Goal: Transaction & Acquisition: Purchase product/service

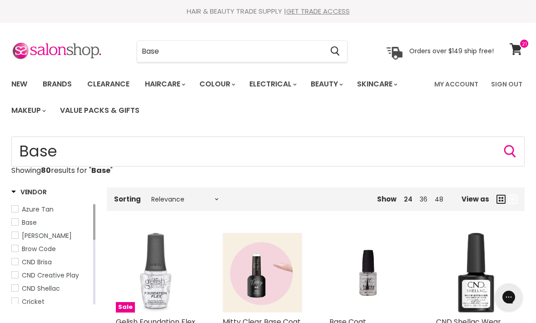
click at [290, 51] on input "Base" at bounding box center [230, 51] width 186 height 21
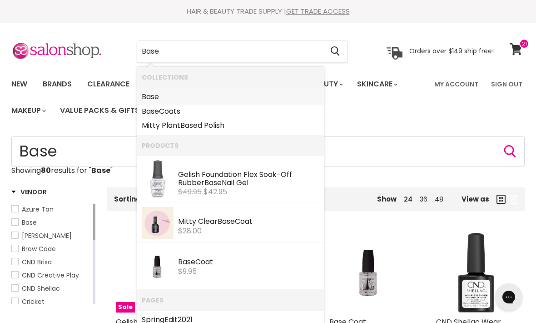
click at [263, 95] on link "Base" at bounding box center [231, 97] width 178 height 15
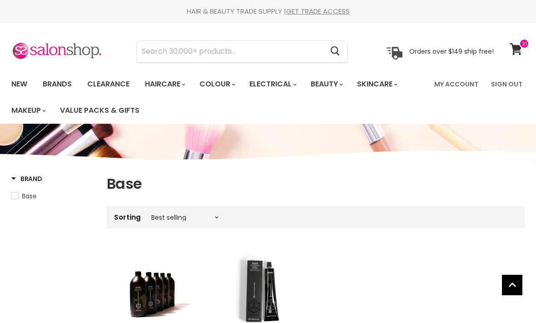
scroll to position [220, 0]
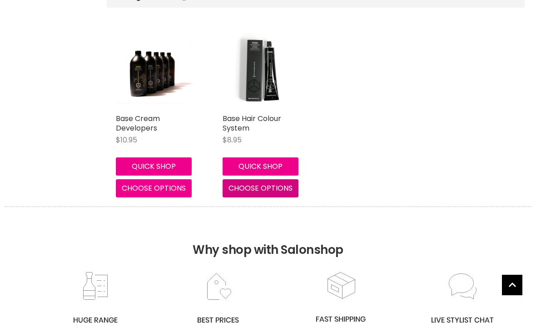
click at [280, 188] on span "Choose options" at bounding box center [261, 188] width 64 height 10
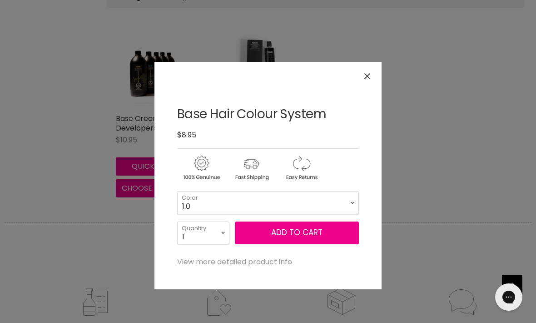
scroll to position [0, 0]
click at [318, 201] on select "1.0 1.1 2.0 3.0 3.31 3.65 4.0 4.45 4.51 4.65 4.66 5.0 5.1 5.3 5.32" at bounding box center [268, 202] width 182 height 23
select select "10.1"
click at [214, 228] on select "1 2 3 4 5 6 7 8 9 10+" at bounding box center [203, 232] width 52 height 23
select select "2"
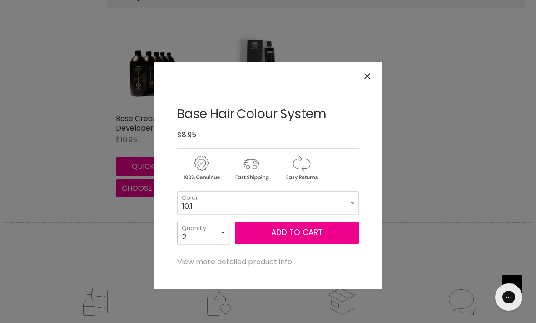
type input "2"
click at [275, 235] on button "Add to cart" at bounding box center [297, 232] width 124 height 23
click at [298, 230] on h2 "Why shop with Salonshop" at bounding box center [268, 254] width 527 height 64
select select "10.1"
select select "2"
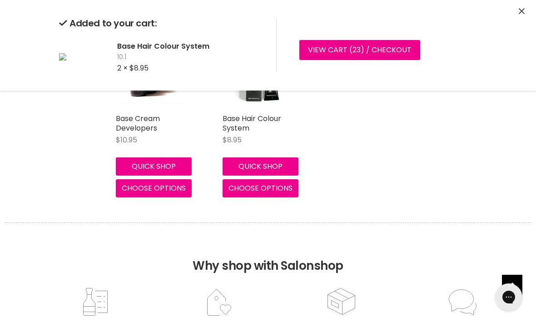
click at [290, 184] on span "Choose options" at bounding box center [261, 188] width 64 height 10
select select "10.1"
select select "2"
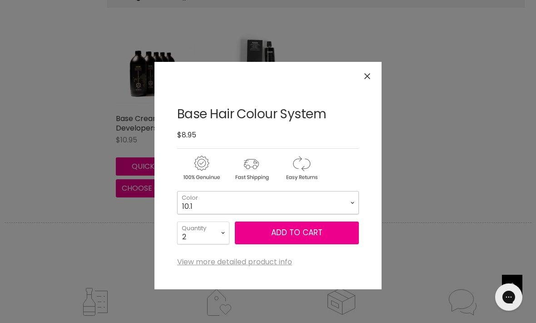
click at [316, 200] on select "1.0 1.1 2.0 3.0 3.31 3.65 4.0 4.45 4.51 4.65 4.66 5.0 5.1 5.3 5.32" at bounding box center [268, 202] width 182 height 23
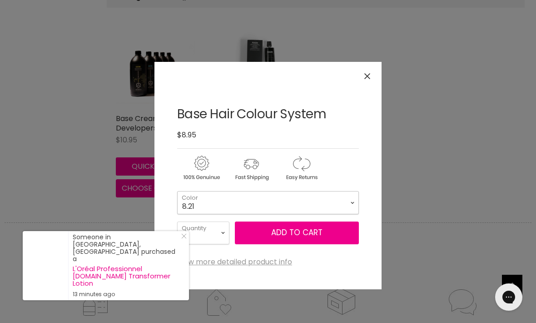
select select "8.21"
click at [221, 227] on select "1 2 3 4 5 6 7 8 9 10+" at bounding box center [203, 232] width 52 height 23
select select "1"
type input "1"
click at [298, 234] on button "Add to cart" at bounding box center [297, 232] width 124 height 23
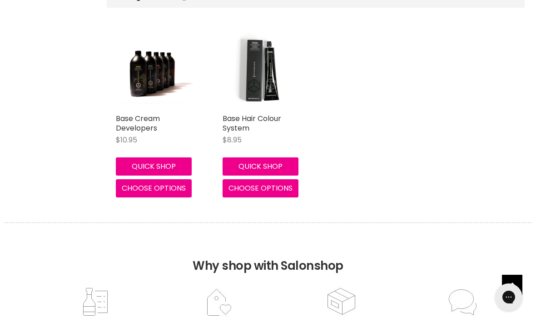
click at [245, 183] on span "Choose options" at bounding box center [261, 188] width 64 height 10
select select "8.21"
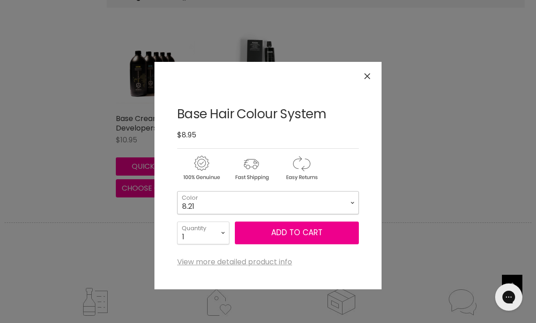
click at [294, 194] on select "1.0 1.1 2.0 3.0 3.31 3.65 4.0 4.45 4.51 4.65 4.66 5.0 5.1 5.3 5.32" at bounding box center [268, 202] width 182 height 23
select select "10.01"
click at [220, 227] on select "1 2 3 4 5 6 7 8 9 10+" at bounding box center [203, 232] width 52 height 23
click at [309, 236] on button "Add to cart" at bounding box center [297, 232] width 124 height 23
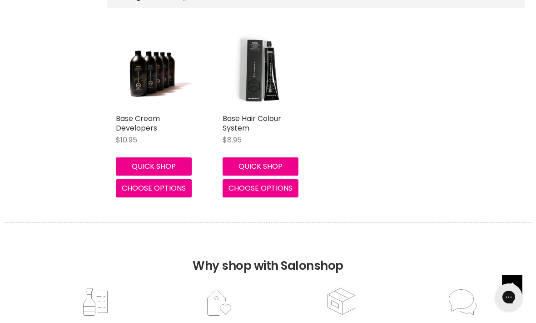
click at [286, 181] on button "Choose options" at bounding box center [261, 188] width 76 height 18
select select "10.01"
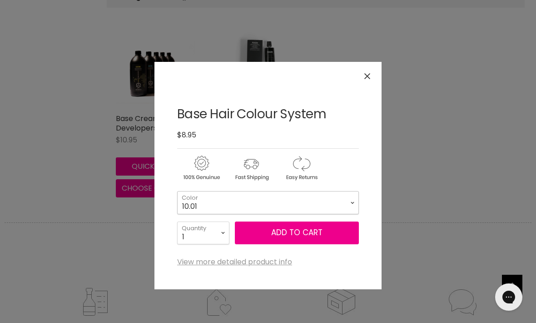
click at [316, 197] on select "1.0 1.1 2.0 3.0 3.31 3.65 4.0 4.45 4.51 4.65 4.66 5.0 5.1 5.3 5.32" at bounding box center [268, 202] width 182 height 23
select select "11.21"
click at [276, 232] on button "Add to cart" at bounding box center [297, 232] width 124 height 23
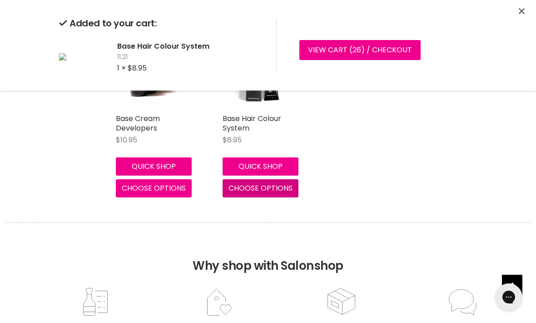
click at [296, 182] on button "Choose options" at bounding box center [261, 188] width 76 height 18
select select "11.21"
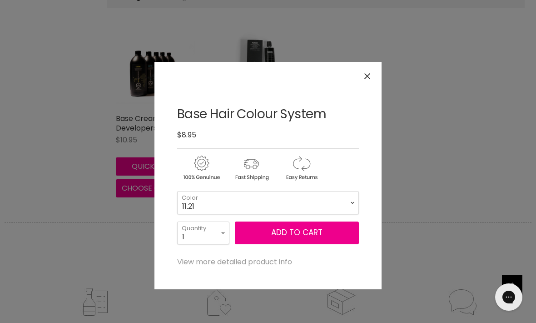
click at [311, 189] on div "1.0 - 1.1 - 2.0 - 3.0 - 3.31 - 3.65 - 4.0 - 4.45 - 4.51 - 4.65 - 4.66 - 5.0 - 5…" at bounding box center [268, 214] width 182 height 60
click at [308, 197] on select "1.0 1.1 2.0 3.0 3.31 3.65 4.0 4.45 4.51 4.65 4.66 5.0 5.1 5.3 5.32" at bounding box center [268, 202] width 182 height 23
select select "7.0"
click at [217, 228] on select "1 2 3 4 5 6 7 8 9 10+" at bounding box center [203, 232] width 52 height 23
select select "2"
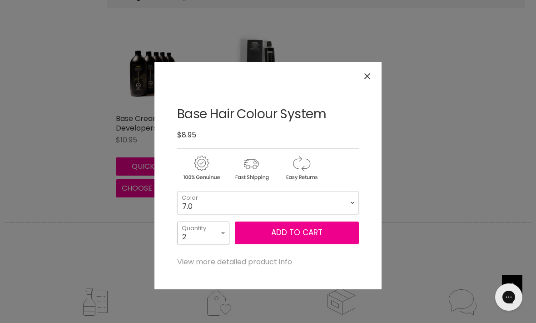
type input "2"
click at [288, 228] on button "Add to cart" at bounding box center [297, 232] width 124 height 23
select select "7.0"
select select "2"
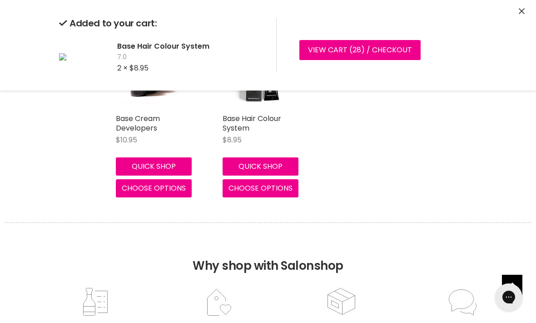
click at [287, 187] on span "Choose options" at bounding box center [261, 188] width 64 height 10
select select "7.0"
select select "2"
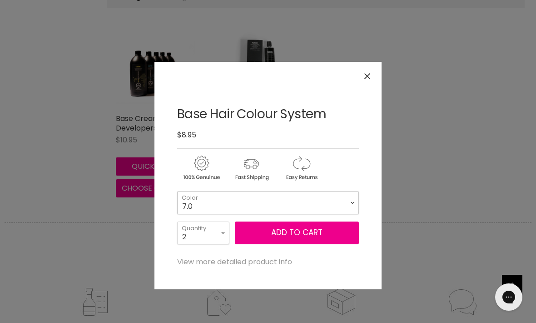
click at [299, 205] on select "1.0 1.1 2.0 3.0 3.31 3.65 4.0 4.45 4.51 4.65 4.66 5.0 5.1 5.3 5.32" at bounding box center [268, 202] width 182 height 23
select select "4.0"
click at [255, 227] on button "Add to cart" at bounding box center [297, 232] width 124 height 23
select select "4.0"
select select "2"
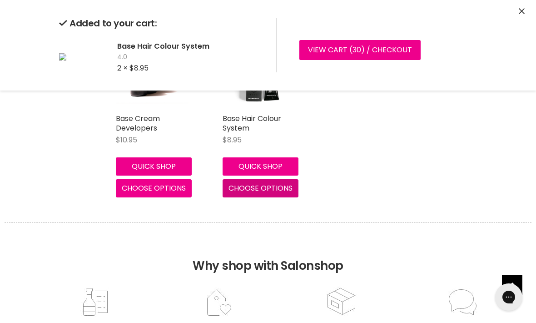
click at [281, 183] on span "Choose options" at bounding box center [261, 188] width 64 height 10
select select "4.0"
select select "2"
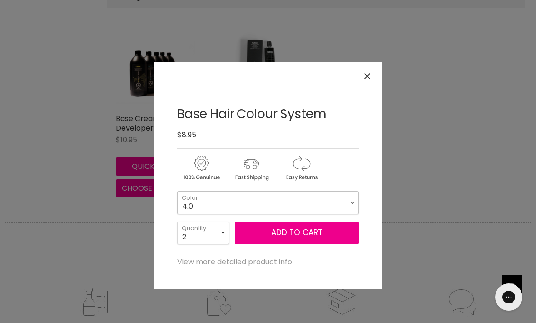
click at [298, 191] on select "1.0 1.1 2.0 3.0 3.31 3.65 4.0 4.45 4.51 4.65 4.66 5.0 5.1 5.3 5.32" at bounding box center [268, 202] width 182 height 23
click at [246, 200] on select "1.0 1.1 2.0 3.0 3.31 3.65 4.0 4.45 4.51 4.65 4.66 5.0 5.1 5.3 5.32" at bounding box center [268, 202] width 182 height 23
select select "6.0"
click at [220, 222] on select "1 2 3 4 5 6 7 8 9 10+" at bounding box center [203, 232] width 52 height 23
select select "1"
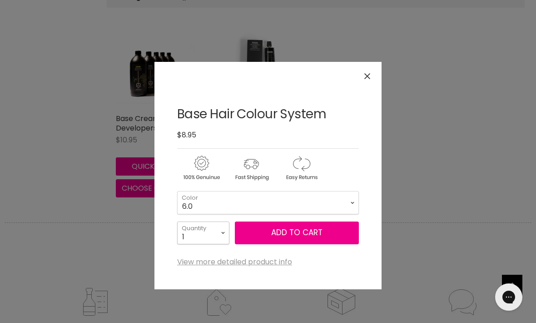
type input "1"
click at [289, 234] on button "Add to cart" at bounding box center [297, 232] width 124 height 23
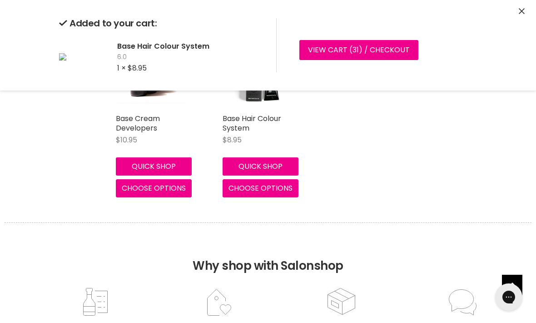
click at [286, 183] on span "Choose options" at bounding box center [261, 188] width 64 height 10
select select "6.0"
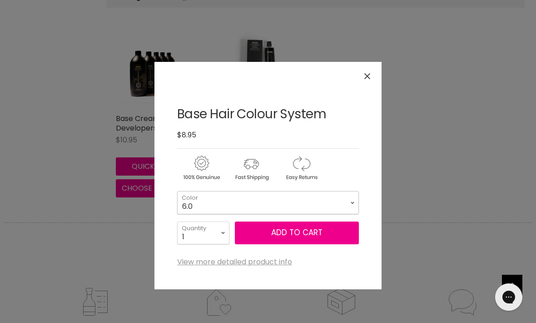
click at [305, 196] on select "1.0 1.1 2.0 3.0 3.31 3.65 4.0 4.45 4.51 4.65 4.66 5.0 5.1 5.3 5.32" at bounding box center [268, 202] width 182 height 23
click at [500, 154] on div "Click or scroll to zoom Tap or pinch to zoom" at bounding box center [268, 161] width 536 height 323
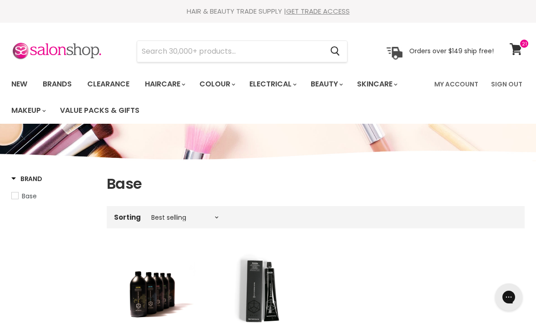
click at [250, 50] on input "Search" at bounding box center [230, 51] width 186 height 21
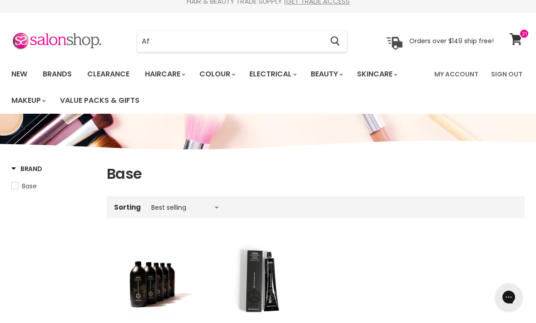
click at [236, 44] on input "Af" at bounding box center [230, 41] width 186 height 21
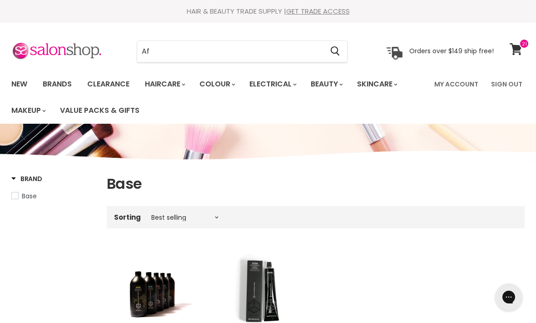
click at [206, 52] on input "Af" at bounding box center [230, 51] width 186 height 21
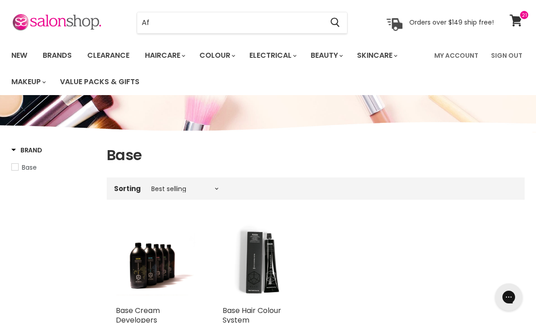
click at [268, 30] on input "Af" at bounding box center [230, 22] width 186 height 21
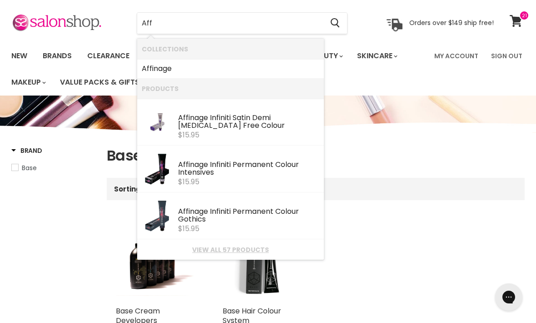
type input "Aff"
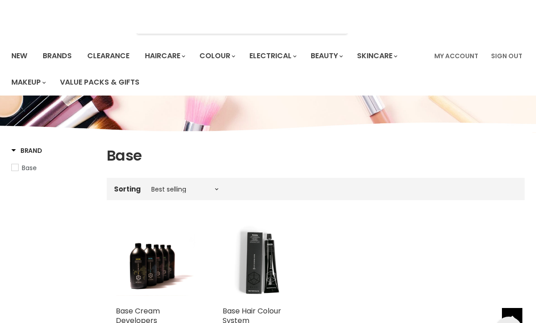
scroll to position [0, 0]
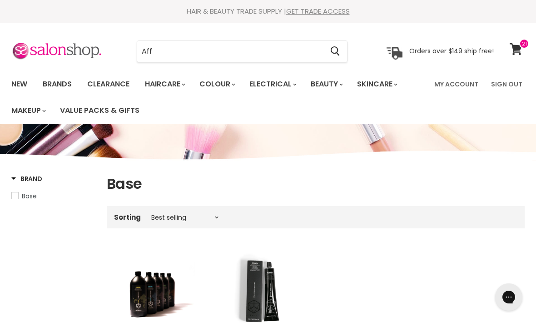
click at [336, 49] on icon "Search" at bounding box center [335, 51] width 9 height 10
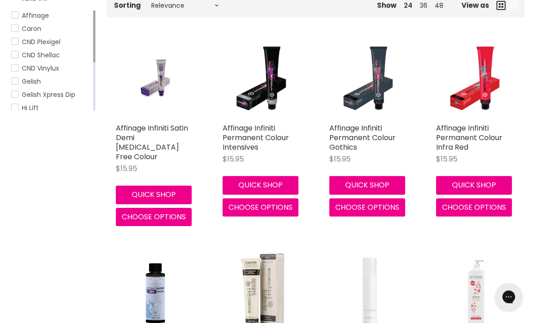
scroll to position [211, 0]
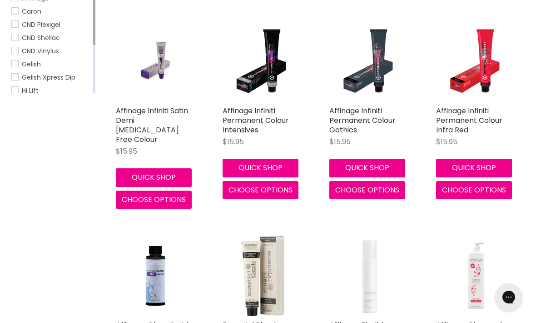
click at [169, 255] on img "Main content" at bounding box center [156, 276] width 80 height 80
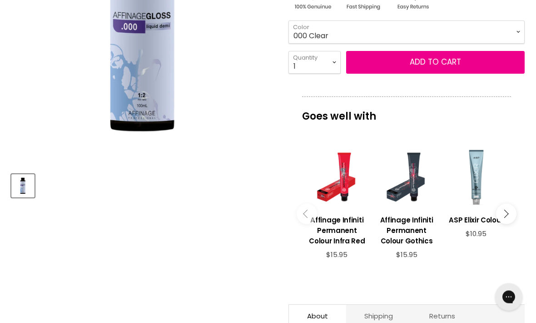
scroll to position [236, 0]
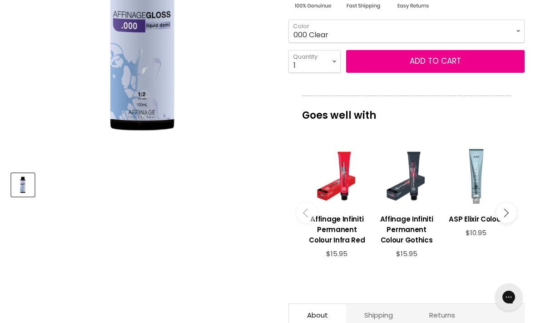
click at [507, 219] on button "Main content" at bounding box center [506, 212] width 20 height 20
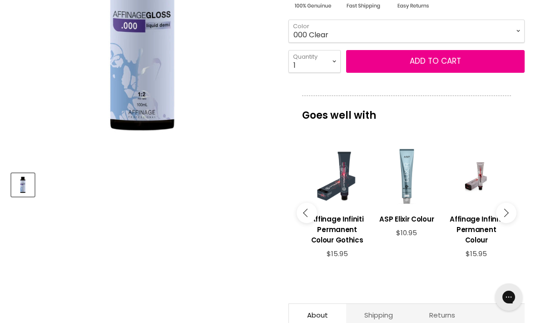
click at [502, 216] on icon "Main content" at bounding box center [505, 212] width 8 height 8
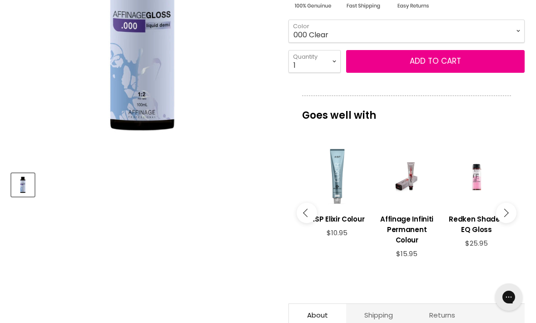
click at [501, 213] on button "Main content" at bounding box center [506, 212] width 20 height 20
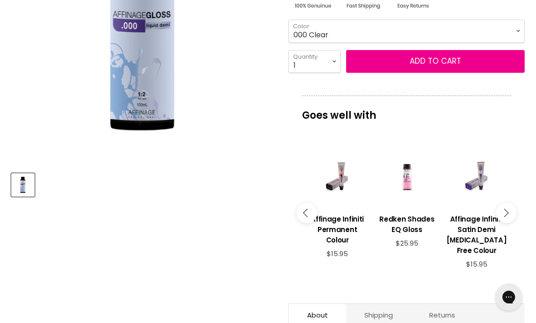
click at [504, 209] on button "Main content" at bounding box center [506, 212] width 20 height 20
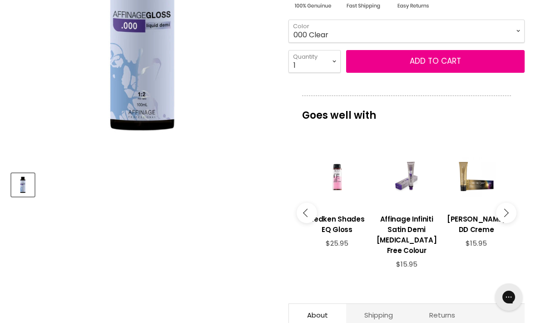
click at [495, 212] on link "Joico Lumishine DD Creme" at bounding box center [476, 223] width 60 height 32
click at [503, 208] on icon "Main content" at bounding box center [505, 212] width 8 height 8
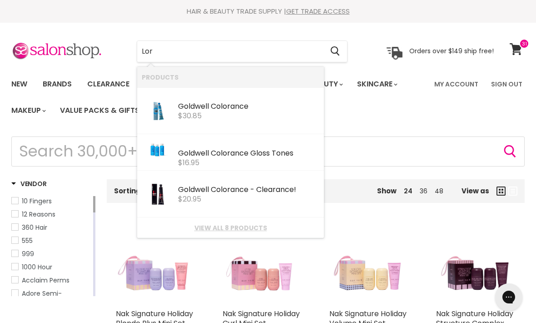
type input "Lore"
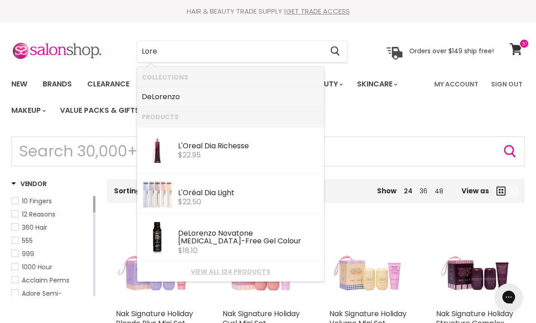
click at [227, 97] on link "De Lore nzo" at bounding box center [231, 97] width 178 height 15
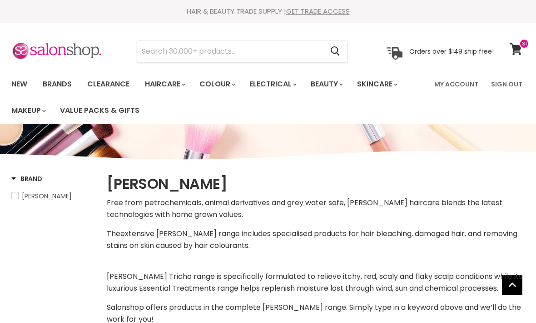
select select "manual"
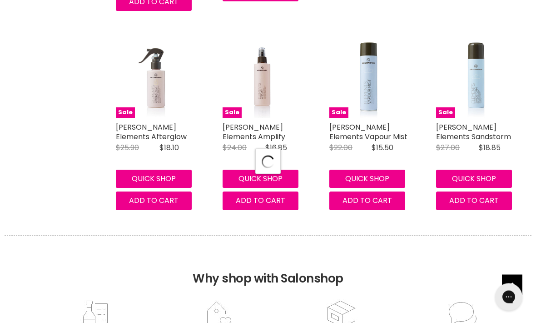
select select "manual"
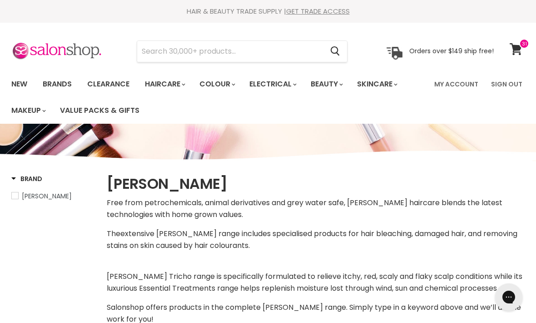
click at [315, 45] on input "Search" at bounding box center [230, 51] width 186 height 21
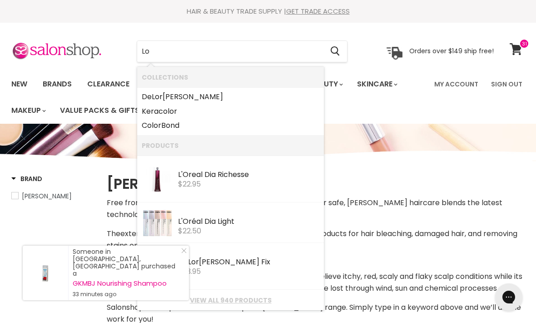
type input "L"
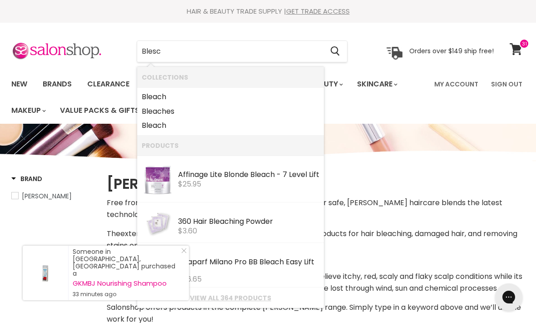
type input "Blesch"
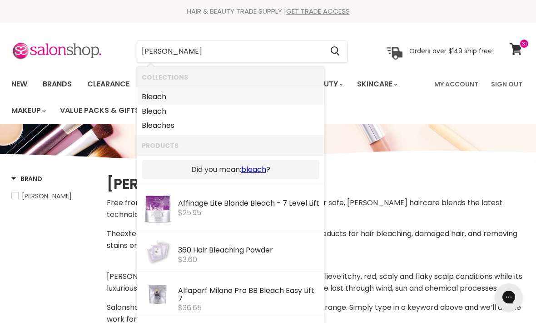
click at [161, 97] on link "Bleach" at bounding box center [231, 97] width 178 height 15
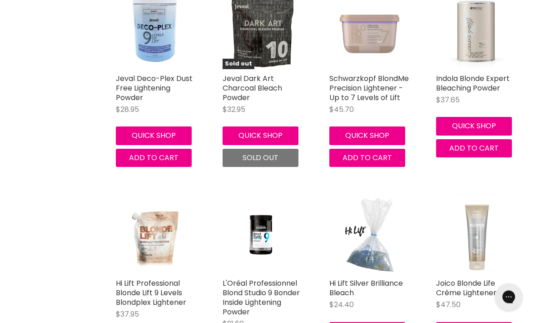
scroll to position [1293, 0]
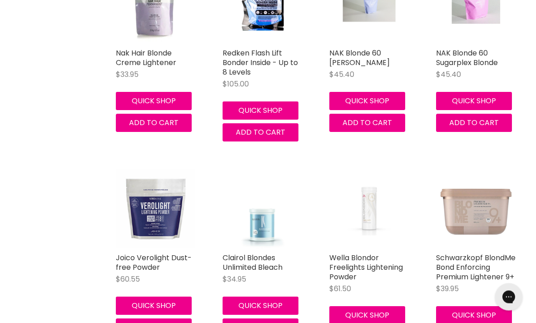
scroll to position [2813, 0]
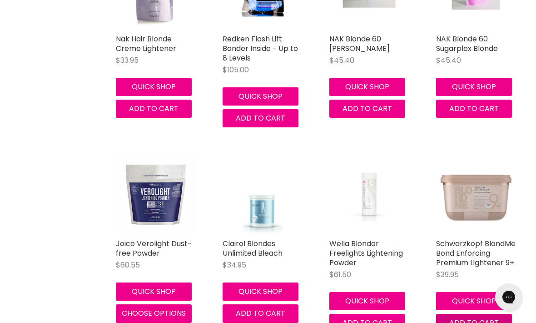
click at [481, 317] on span "Add to cart" at bounding box center [475, 322] width 50 height 10
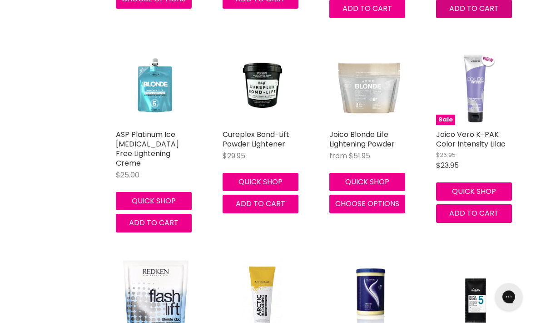
scroll to position [3127, 0]
click at [470, 97] on img "Main content" at bounding box center [476, 85] width 53 height 80
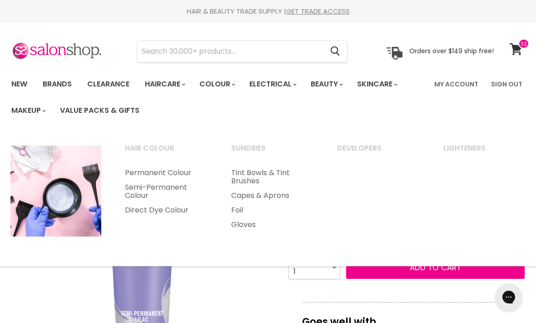
click at [185, 210] on link "Direct Dye Colour" at bounding box center [166, 210] width 105 height 15
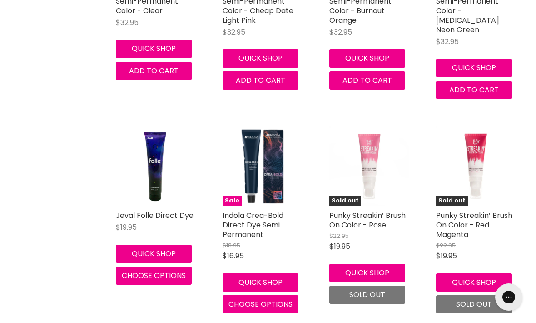
scroll to position [1565, 0]
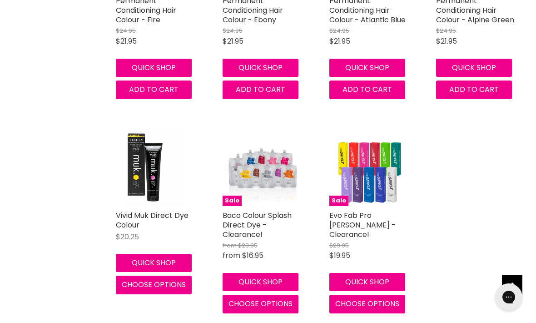
scroll to position [4151, 0]
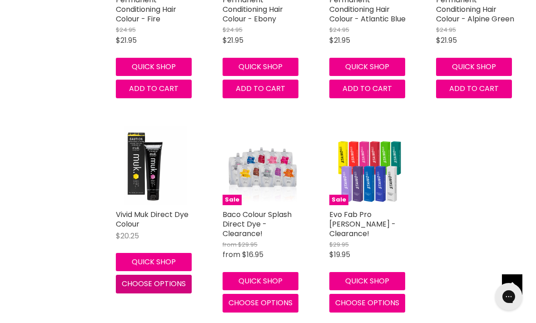
click at [131, 279] on span "Choose options" at bounding box center [154, 284] width 64 height 10
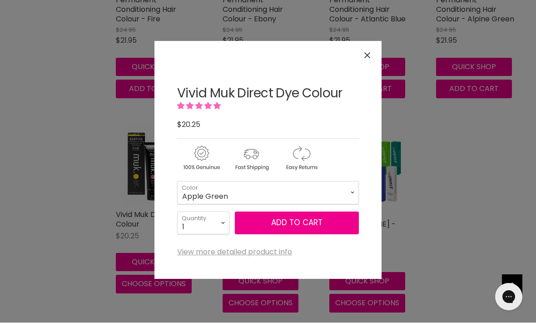
scroll to position [4152, 0]
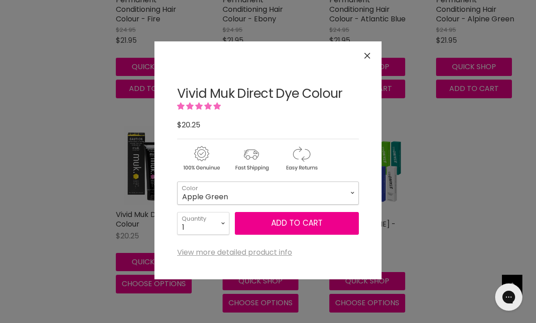
click at [349, 186] on select "Apple Green Blaze Orange Daisy Yellow Deep Purple Emerald Green Fire Red Fuchsi…" at bounding box center [268, 192] width 182 height 23
click at [297, 195] on select "Apple Green Blaze Orange Daisy Yellow Deep Purple Emerald Green Fire Red Fuchsi…" at bounding box center [268, 192] width 182 height 23
select select "Fuchsia Pink"
click at [269, 252] on link "View more detailed product info" at bounding box center [234, 252] width 115 height 8
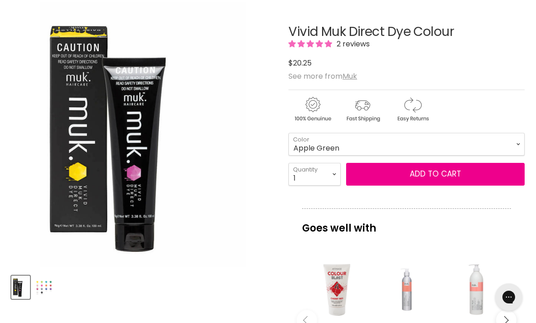
scroll to position [104, 0]
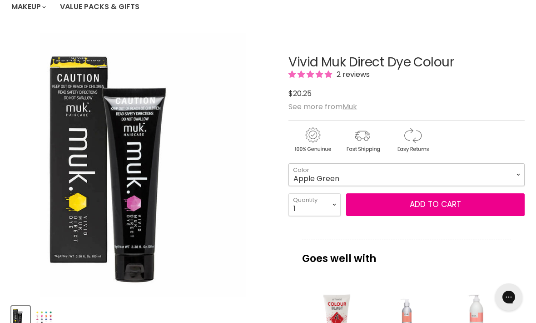
click at [484, 166] on select "Apple Green Blaze Orange Daisy Yellow Deep Purple Emerald Green Fire Red Fuchsi…" at bounding box center [407, 174] width 236 height 23
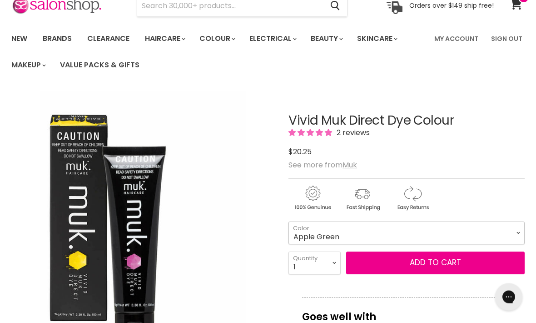
scroll to position [0, 0]
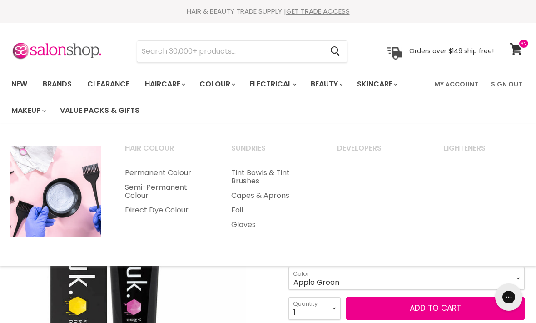
click at [509, 49] on link "View cart" at bounding box center [518, 49] width 24 height 21
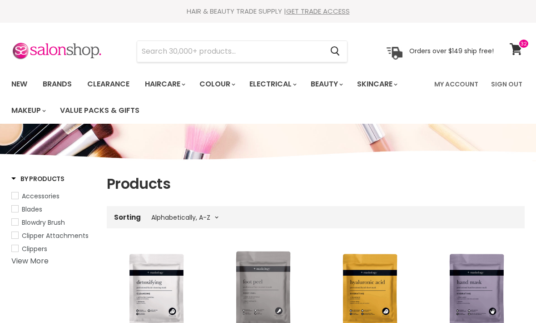
select select "title-ascending"
click at [522, 46] on span at bounding box center [524, 44] width 11 height 10
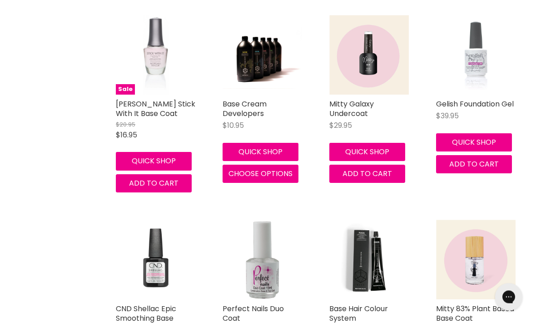
scroll to position [633, 0]
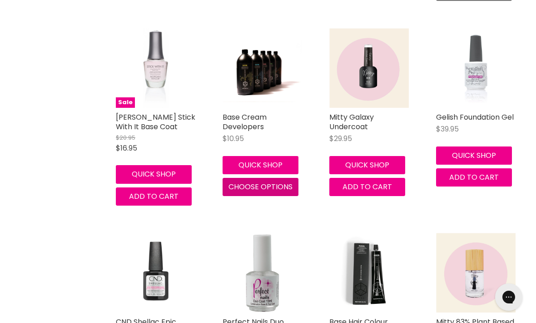
click at [284, 181] on span "Choose options" at bounding box center [261, 186] width 64 height 10
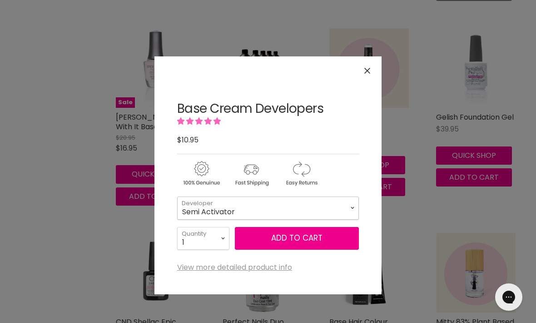
click at [298, 205] on select "Semi Activator 10 Vol 20 Vol 30 Vol 40 Vol" at bounding box center [268, 207] width 182 height 23
select select "10 Vol"
click at [269, 240] on button "Add to cart" at bounding box center [297, 238] width 124 height 23
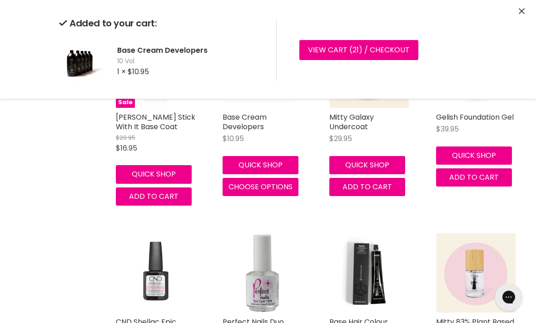
click at [282, 182] on span "Choose options" at bounding box center [261, 186] width 64 height 10
select select "10 Vol"
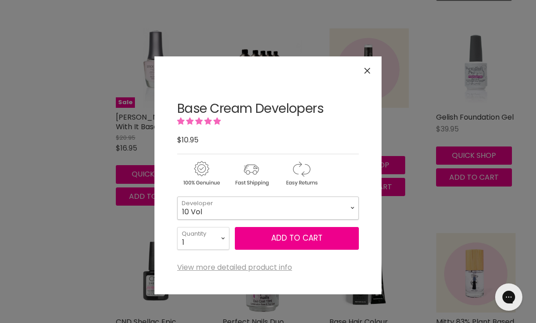
click at [271, 202] on select "Semi Activator 10 Vol 20 Vol 30 Vol 40 Vol" at bounding box center [268, 207] width 182 height 23
select select "20 Vol"
click at [216, 234] on select "1 2 3 4 5 6 7 8 9 10+" at bounding box center [203, 238] width 52 height 23
click at [218, 227] on select "1 2 3 4 5 6 7 8 9 10+" at bounding box center [203, 238] width 52 height 23
select select "2"
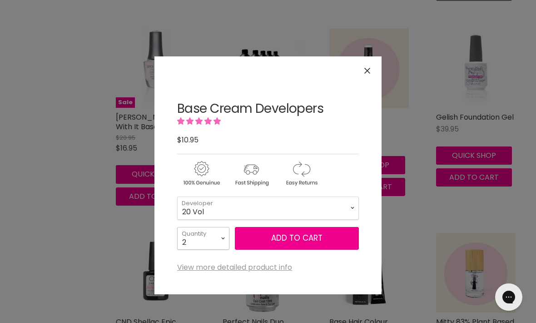
type input "2"
click at [330, 232] on button "Add to cart" at bounding box center [297, 238] width 124 height 23
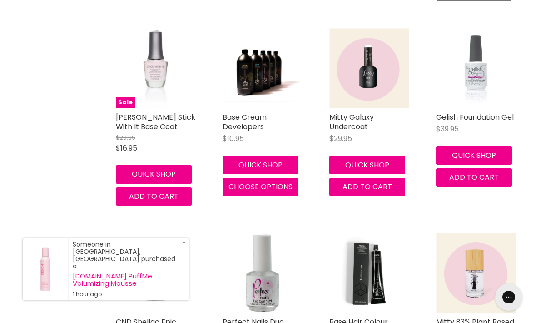
click at [83, 194] on div "Home Search results for “Base” (80) Base Showing 80 results for " Base " Vendor…" at bounding box center [268, 166] width 536 height 1325
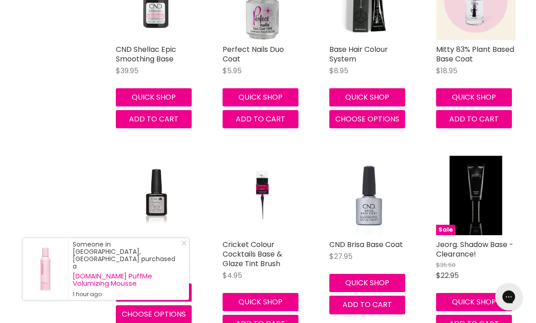
scroll to position [905, 0]
click at [363, 115] on span "Choose options" at bounding box center [367, 119] width 64 height 10
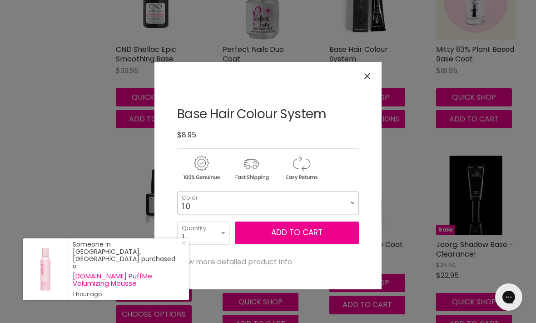
click at [256, 200] on select "1.0 1.1 2.0 3.0 3.31 3.65 4.0 4.45 4.51 4.65 4.66 5.0 5.1 5.3 5.32" at bounding box center [268, 202] width 182 height 23
select select "4.0"
click at [220, 229] on select "1 2 3 4 5 6 7 8 9 10+" at bounding box center [203, 232] width 52 height 23
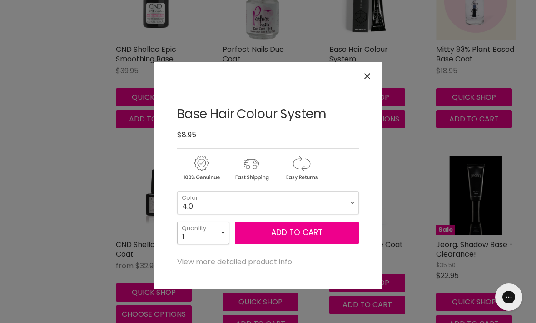
select select "2"
type input "2"
click at [311, 233] on button "Add to cart" at bounding box center [297, 232] width 124 height 23
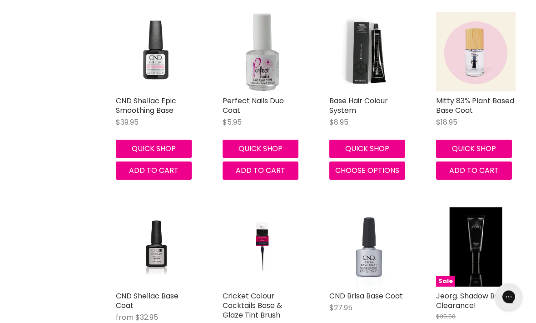
scroll to position [851, 0]
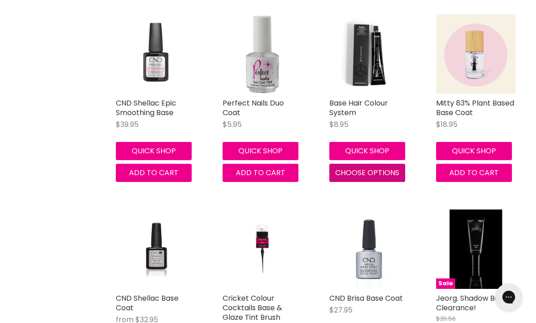
click at [381, 164] on button "Choose options" at bounding box center [368, 173] width 76 height 18
select select "4.0"
select select "2"
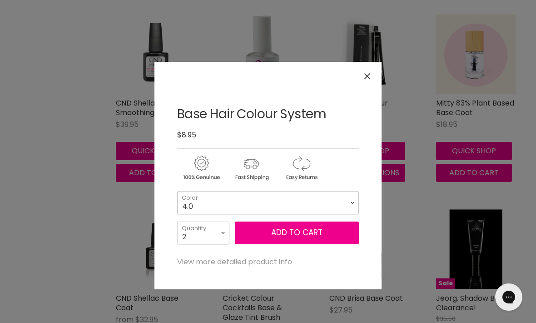
click at [302, 204] on select "1.0 1.1 2.0 3.0 3.31 3.65 4.0 4.45 4.51 4.65 4.66 5.0 5.1 5.3 5.32" at bounding box center [268, 202] width 182 height 23
select select "10.01"
click at [315, 228] on button "Add to cart" at bounding box center [297, 232] width 124 height 23
